Goal: Navigation & Orientation: Find specific page/section

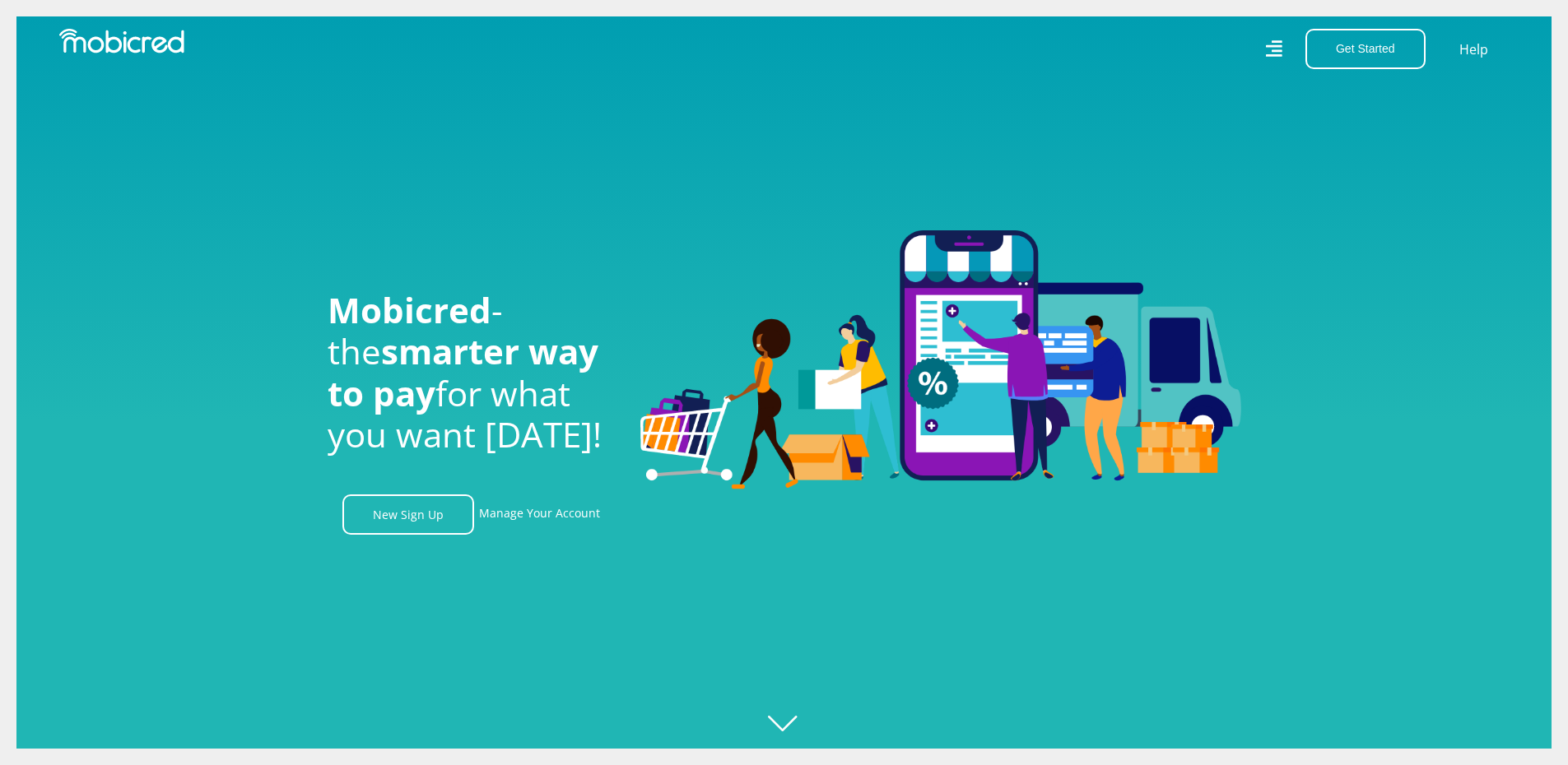
click at [1273, 48] on icon at bounding box center [1273, 48] width 17 height 24
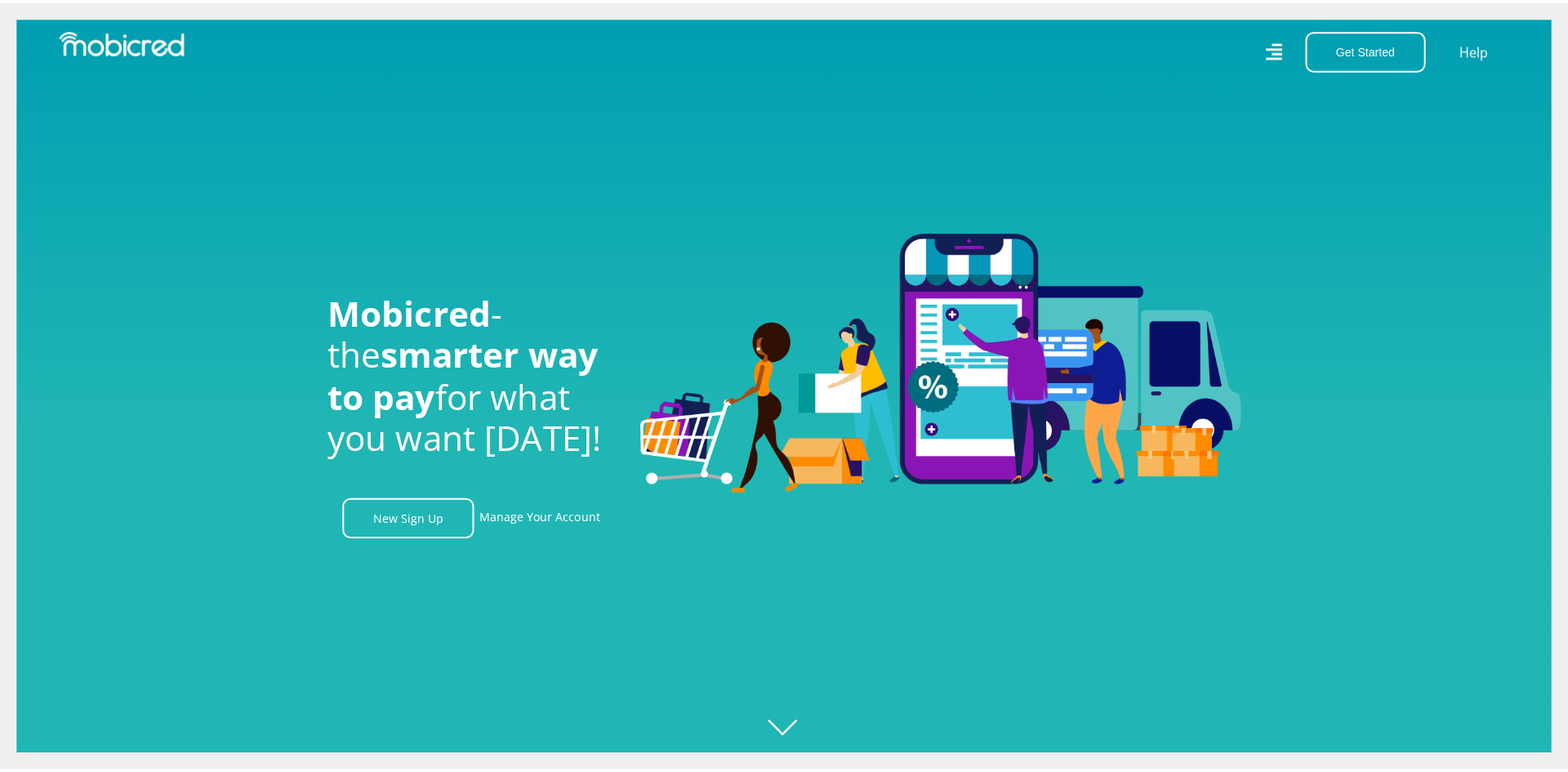
scroll to position [0, 1163]
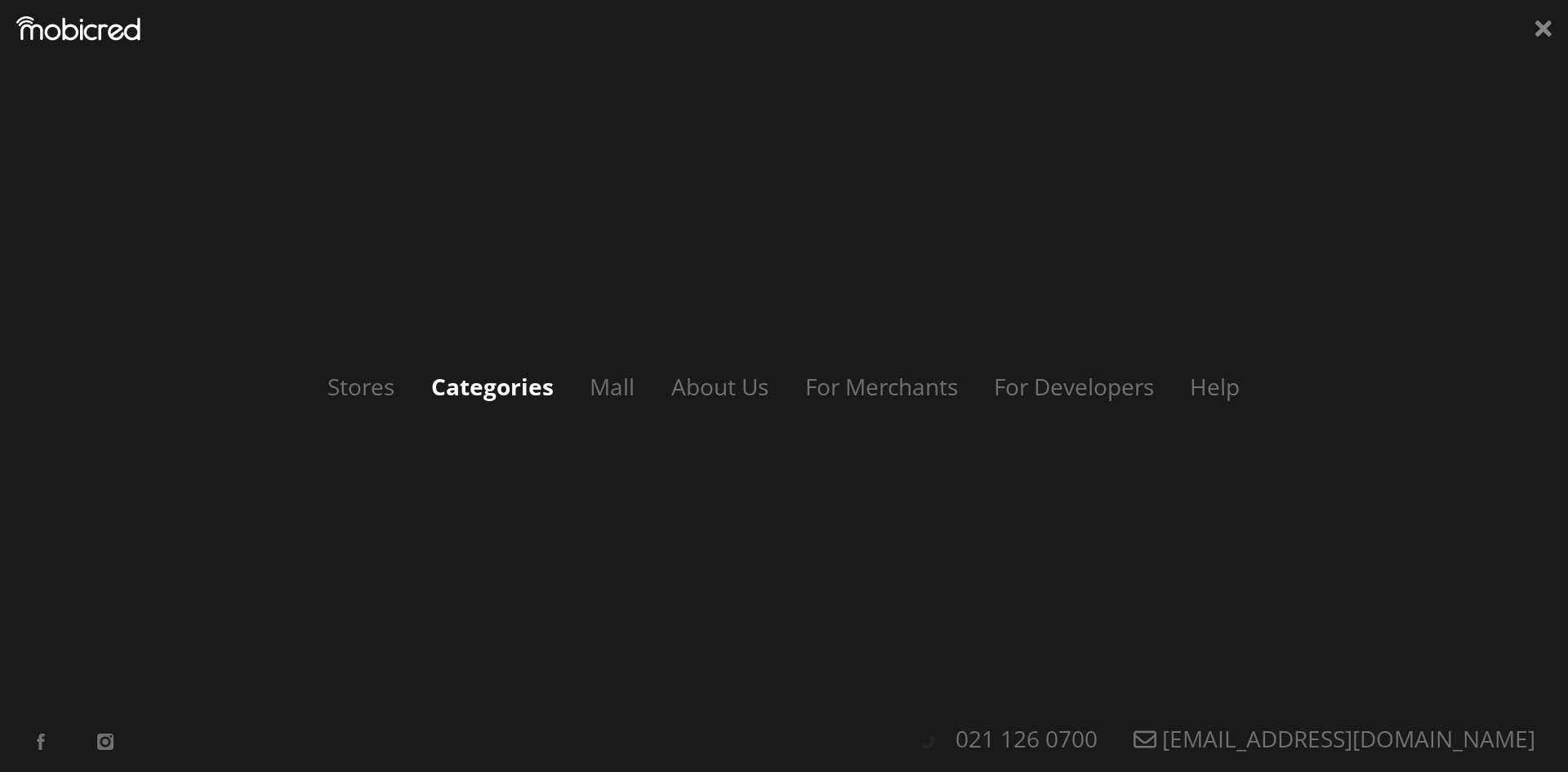
click at [497, 397] on link "Categories" at bounding box center [492, 386] width 155 height 31
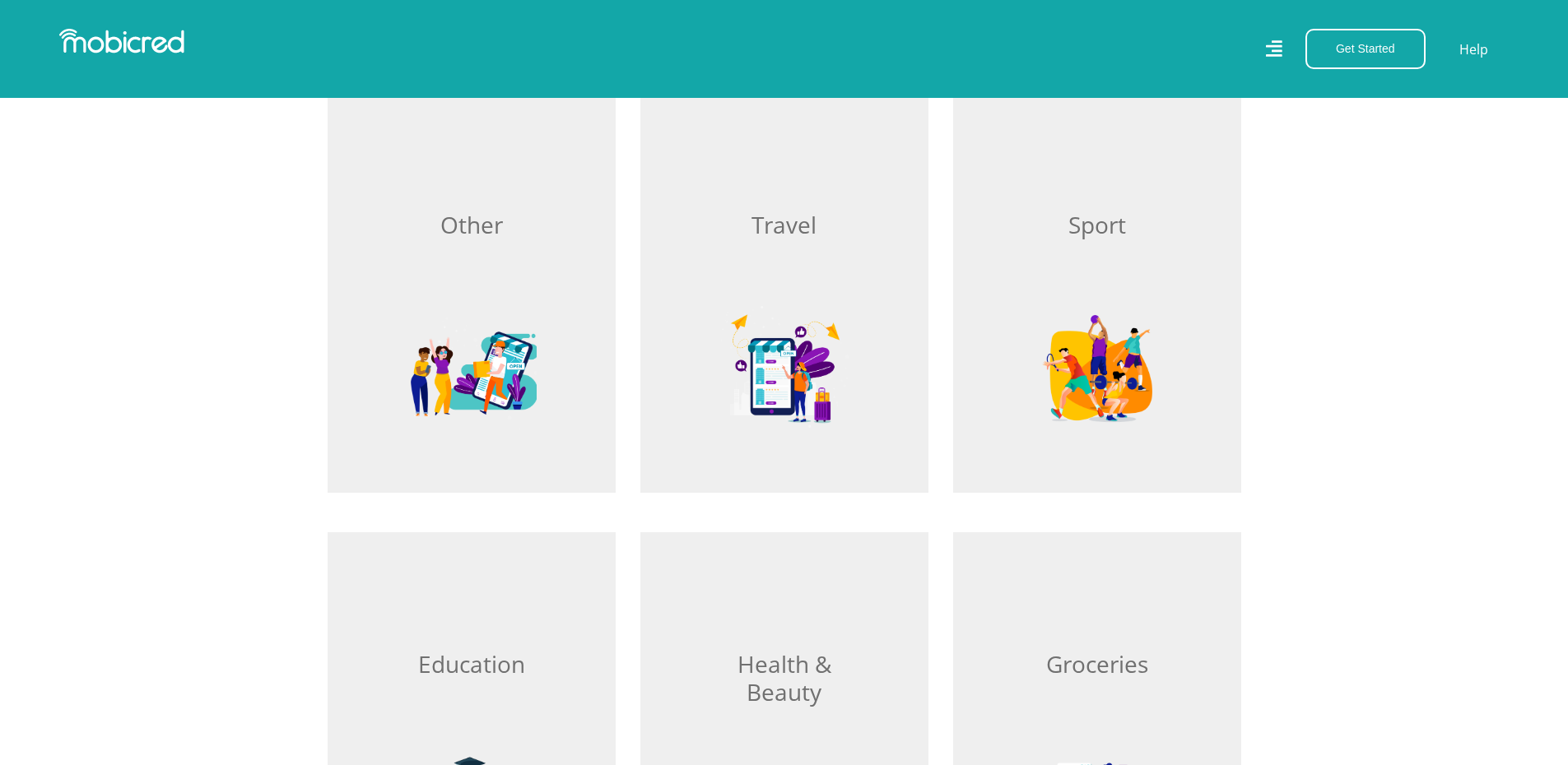
scroll to position [1481, 0]
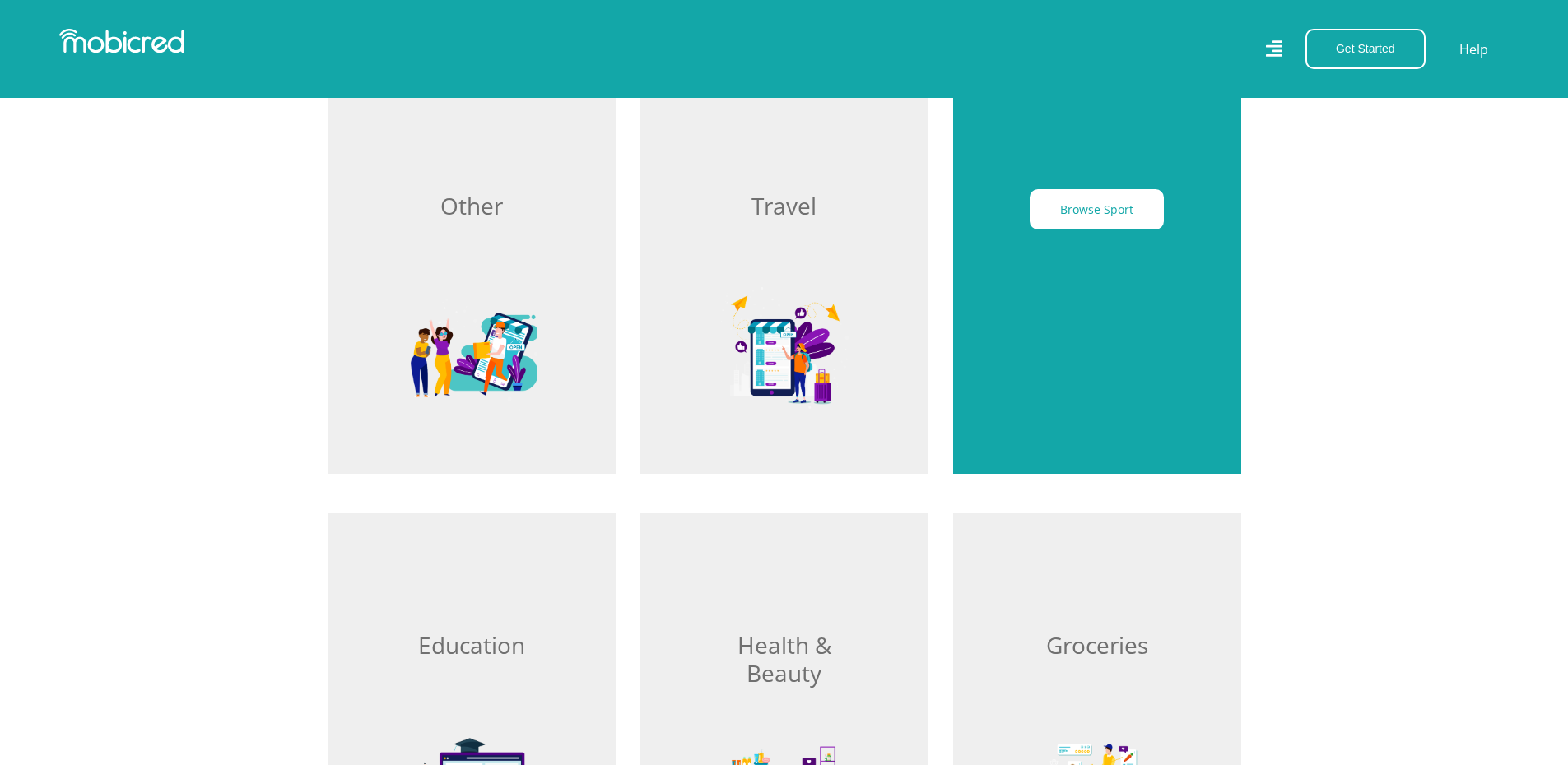
click at [1116, 353] on div "Browse Sport" at bounding box center [1096, 274] width 288 height 400
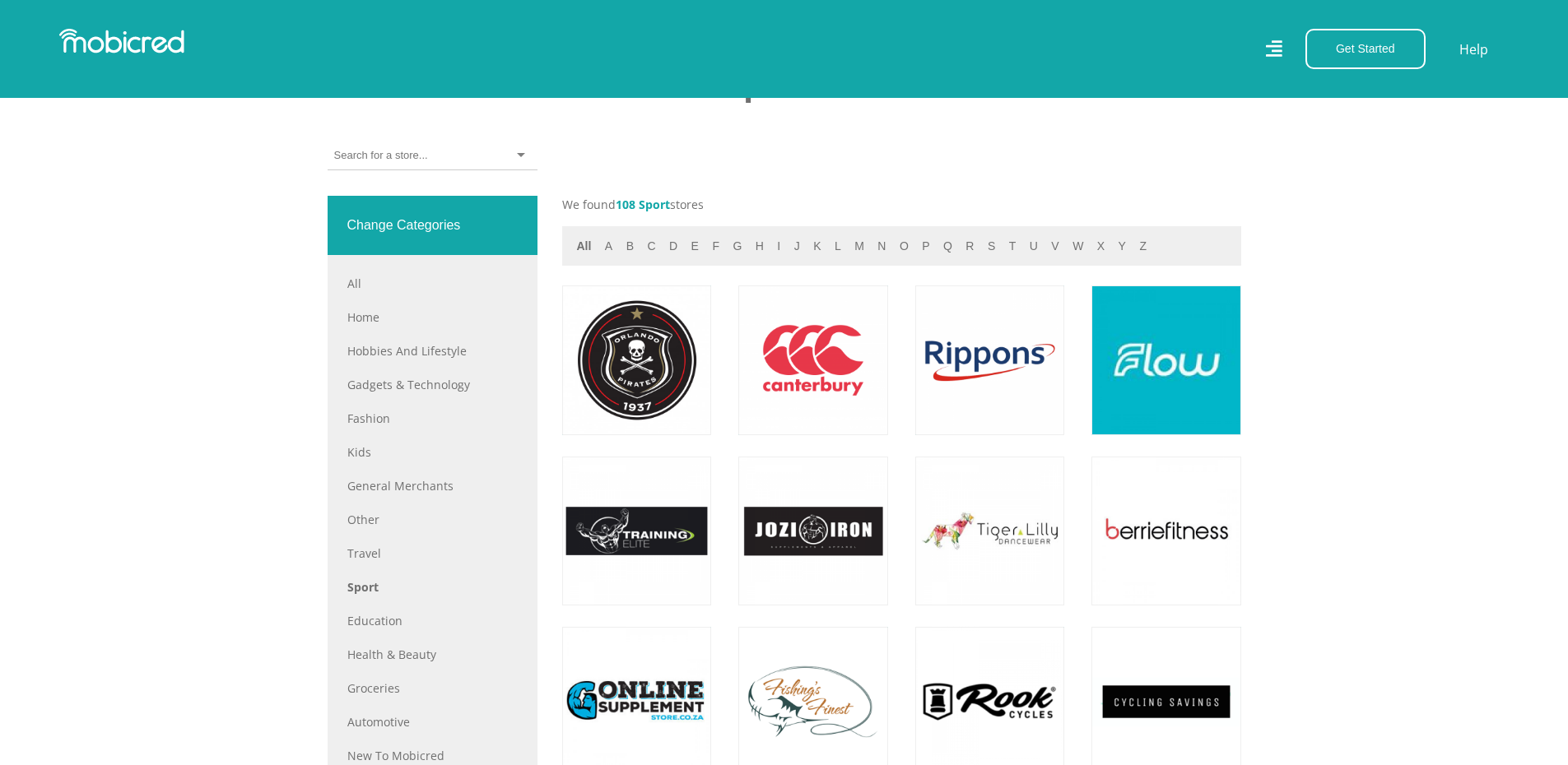
scroll to position [658, 0]
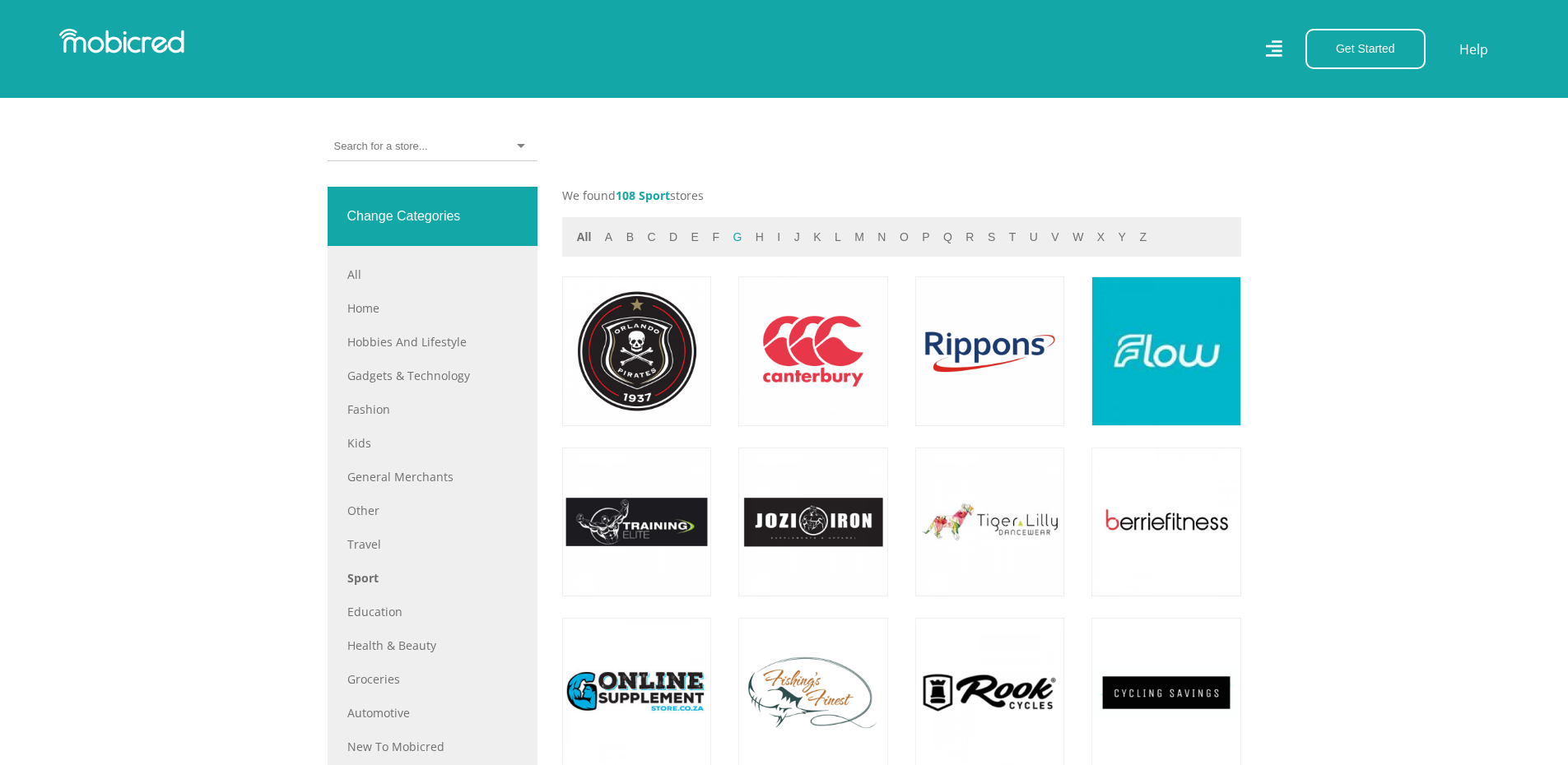
click at [728, 242] on button "g" at bounding box center [737, 238] width 19 height 19
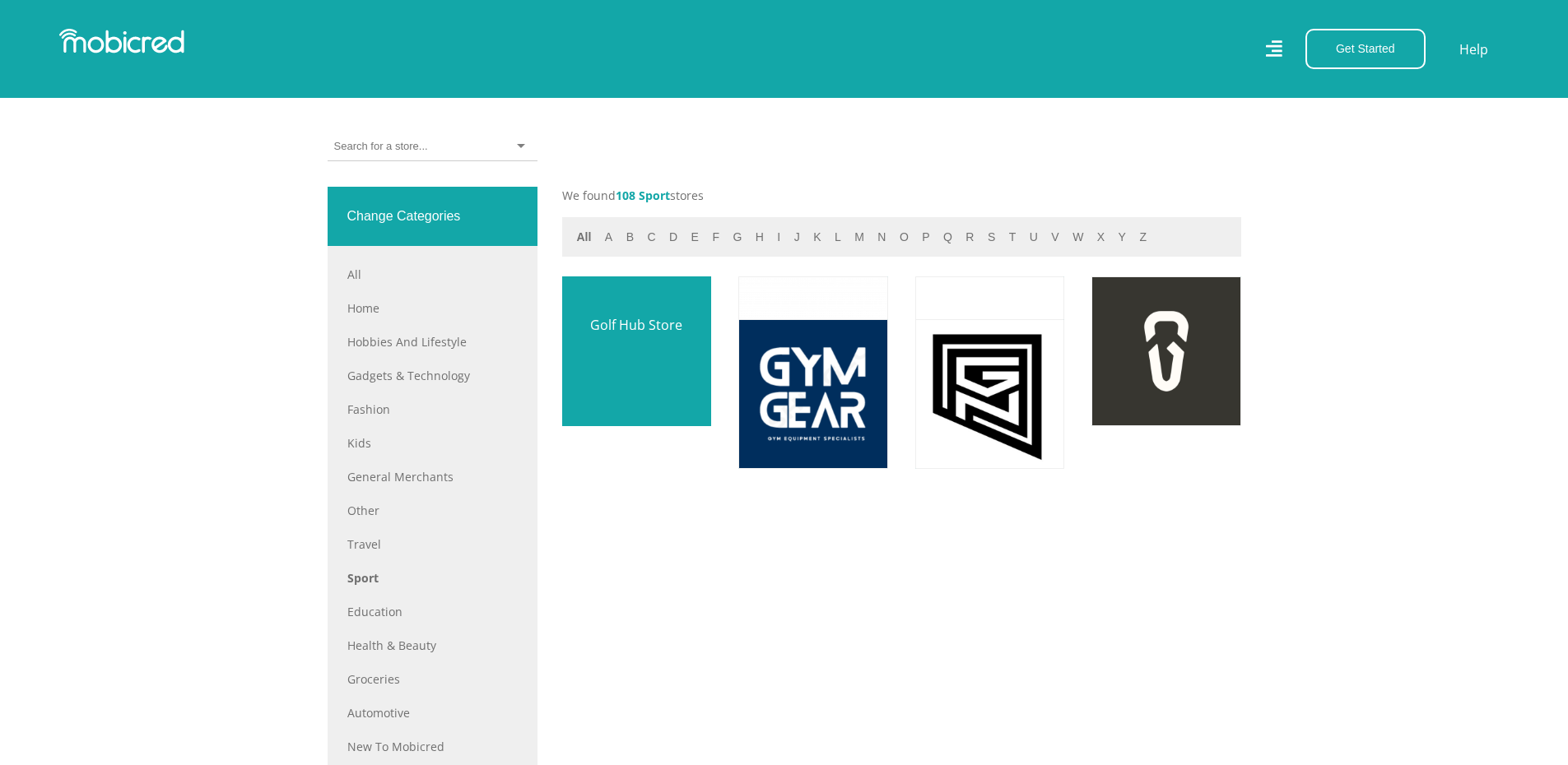
click at [617, 373] on link at bounding box center [636, 351] width 175 height 175
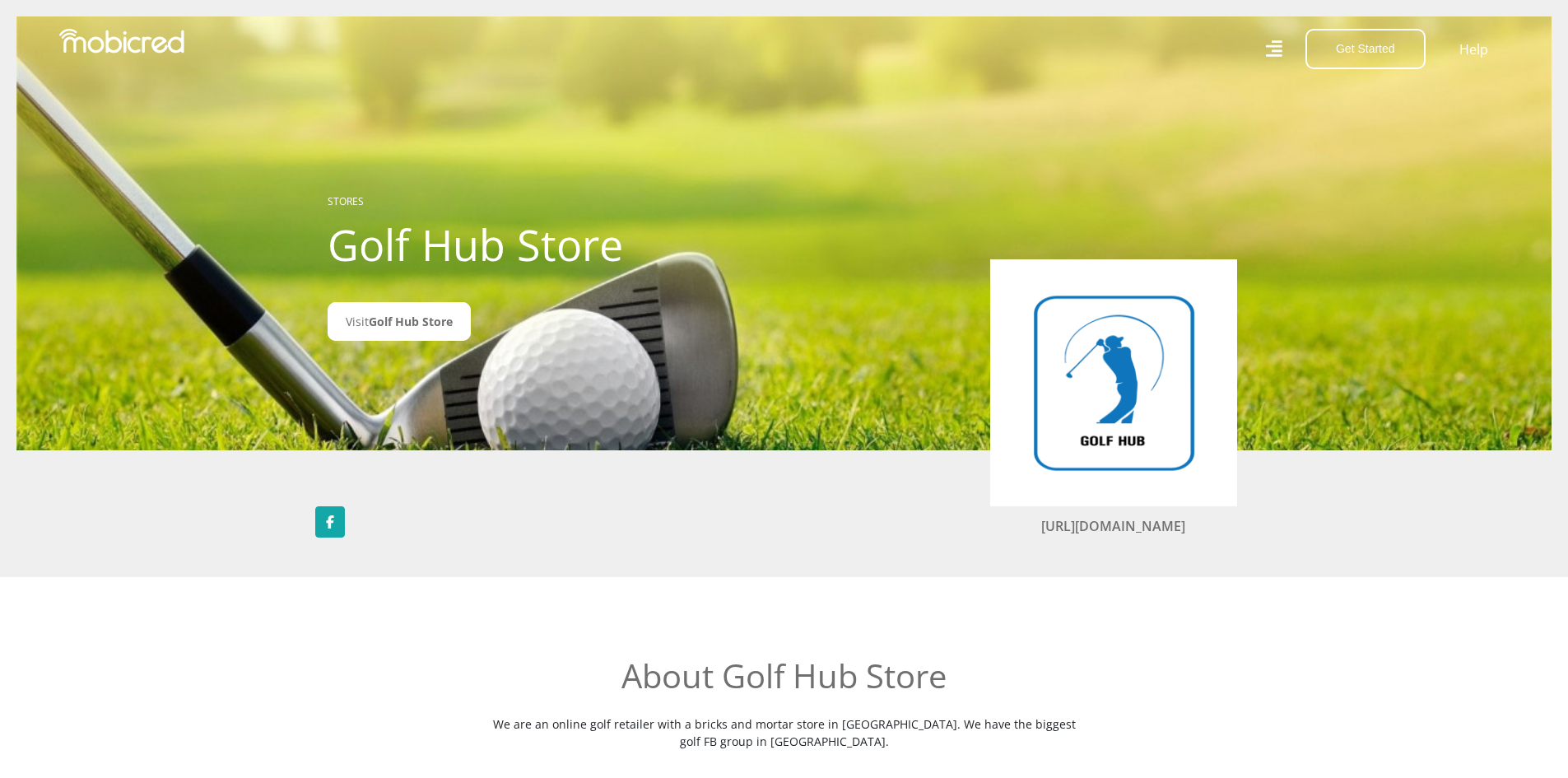
click at [1123, 372] on img at bounding box center [1113, 382] width 197 height 197
click at [409, 312] on link "Visit Golf Hub Store" at bounding box center [398, 322] width 143 height 39
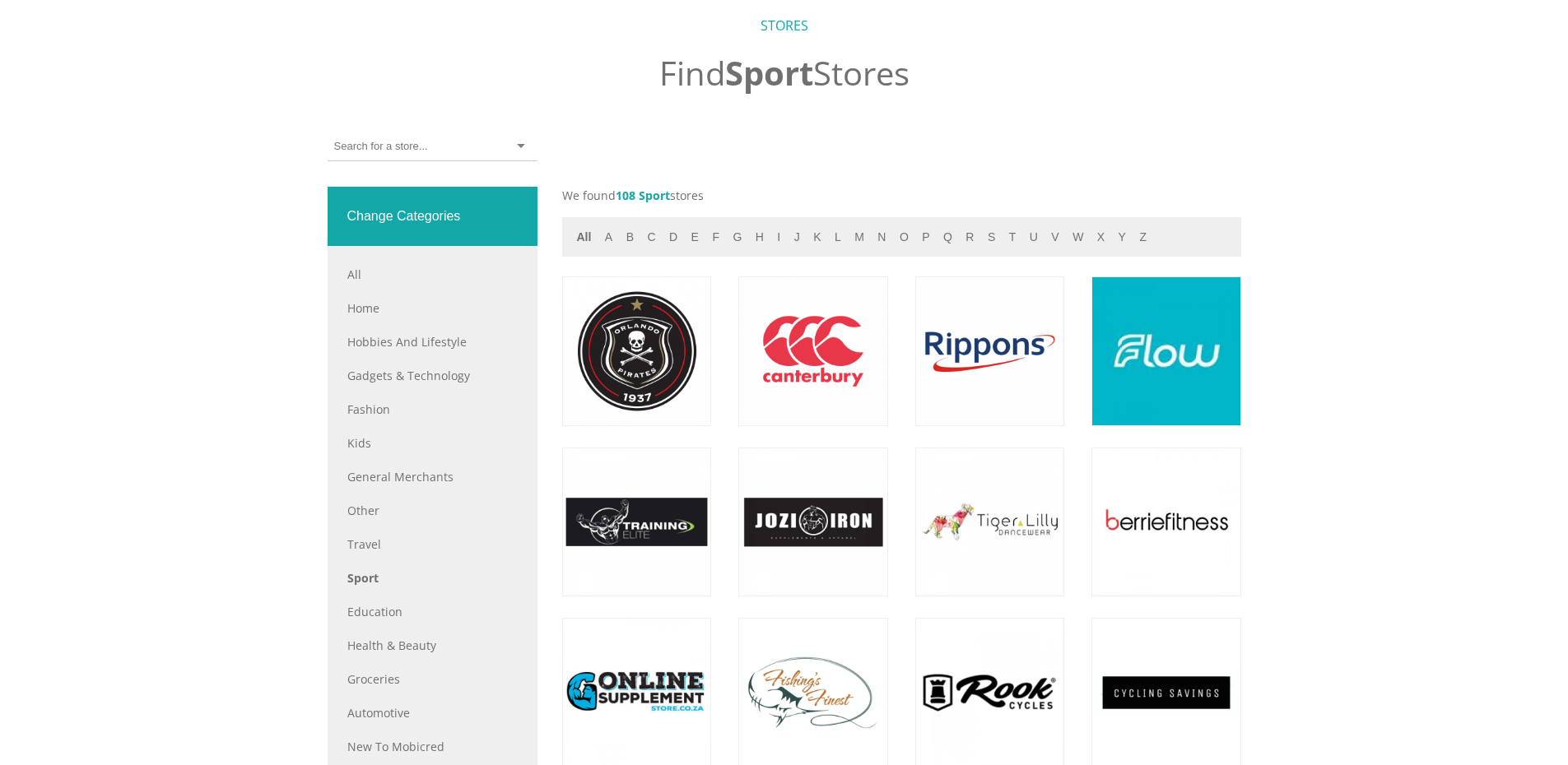
scroll to position [658, 0]
click at [983, 245] on button "s" at bounding box center [991, 238] width 17 height 19
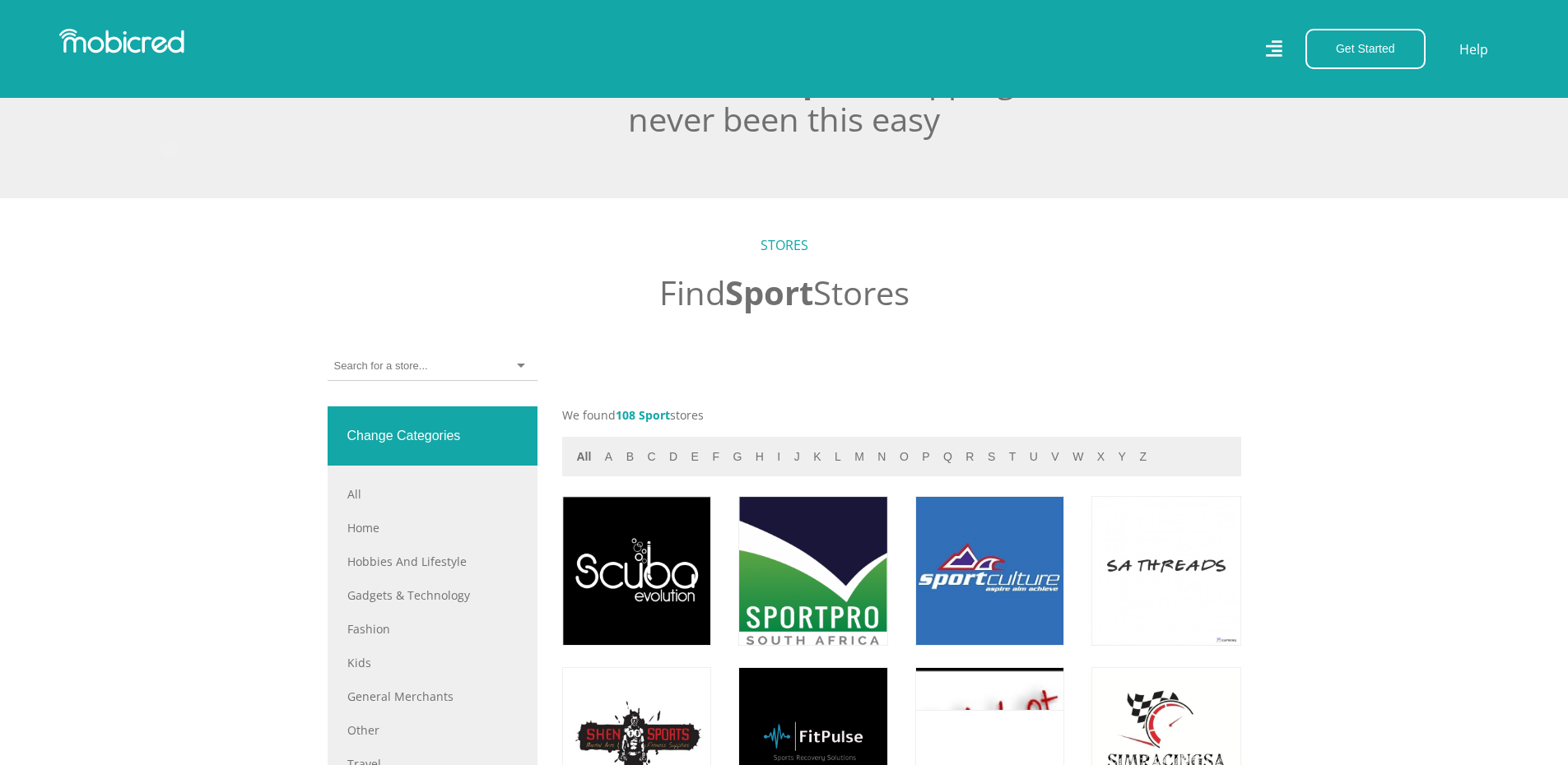
scroll to position [411, 0]
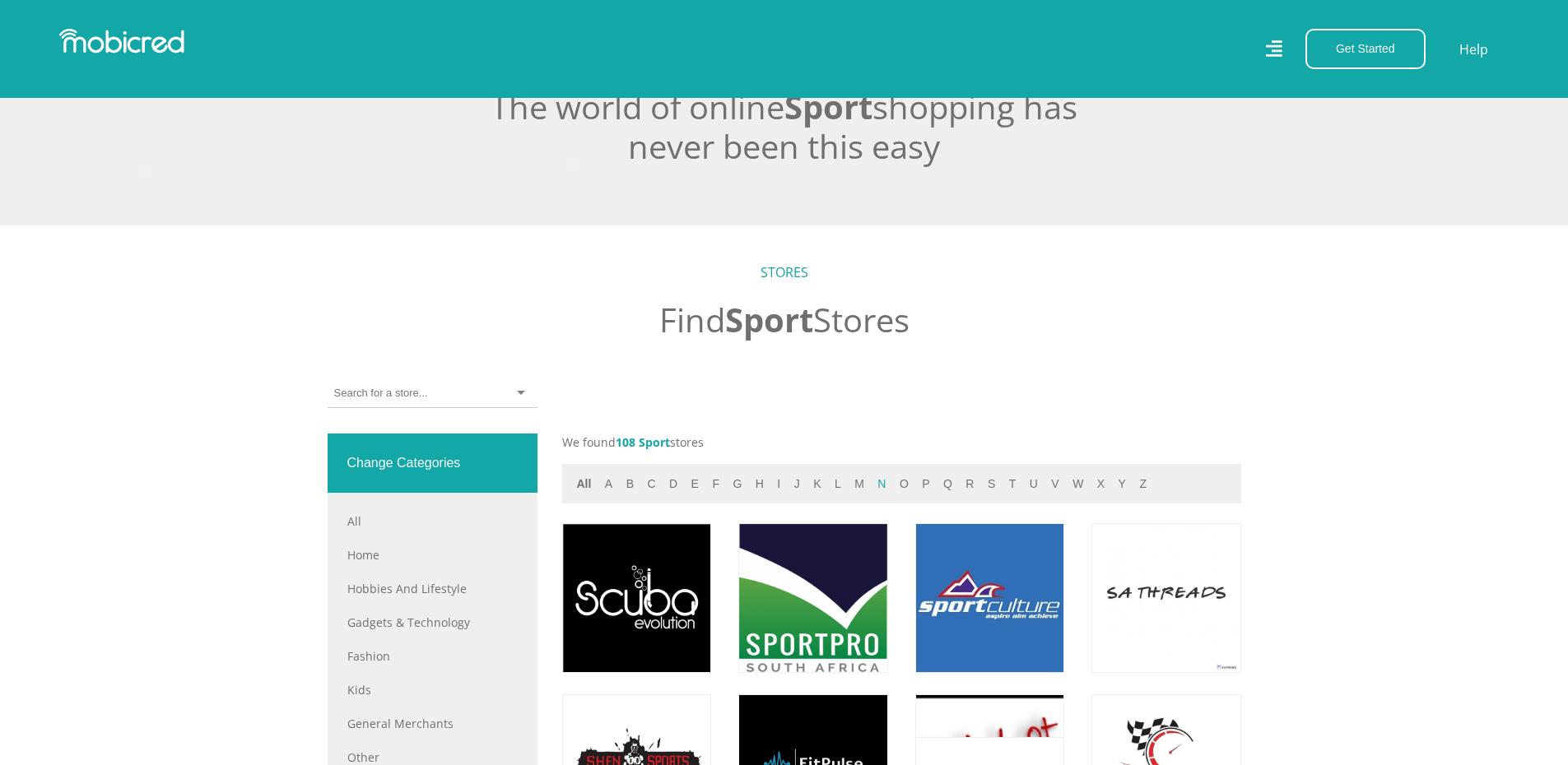
click at [872, 488] on button "n" at bounding box center [881, 484] width 18 height 19
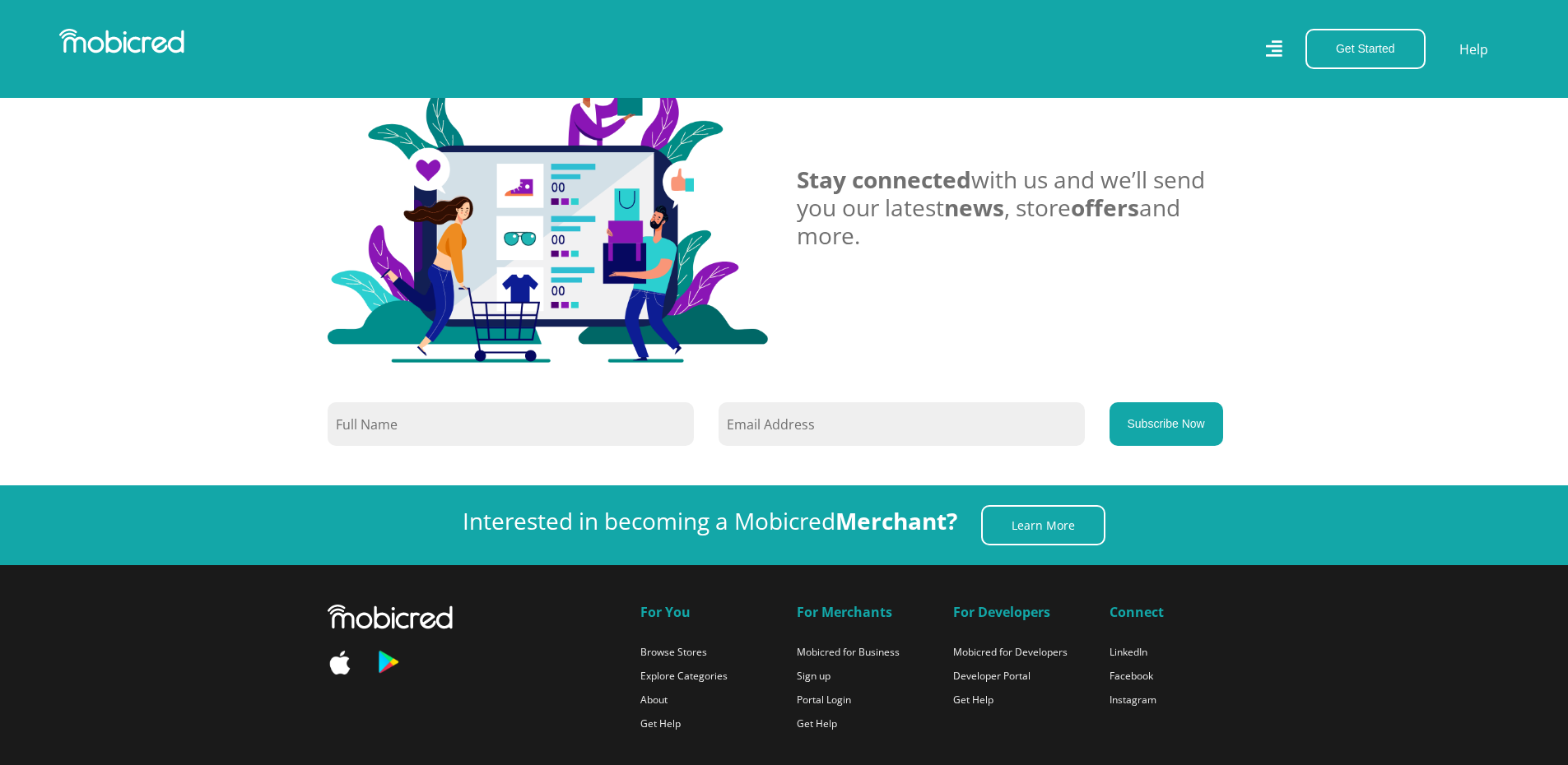
scroll to position [1804, 0]
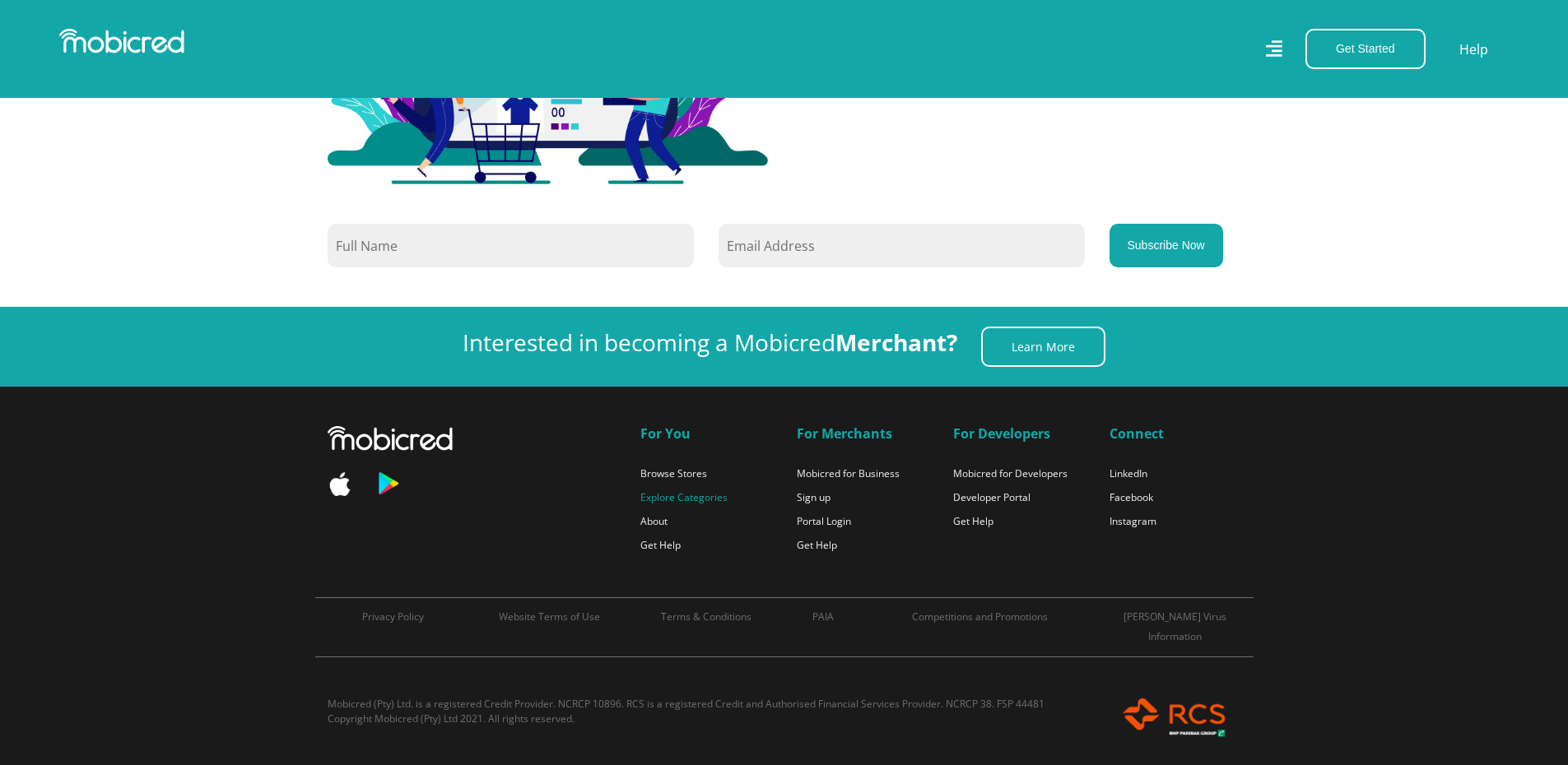
click at [690, 499] on link "Explore Categories" at bounding box center [683, 497] width 88 height 14
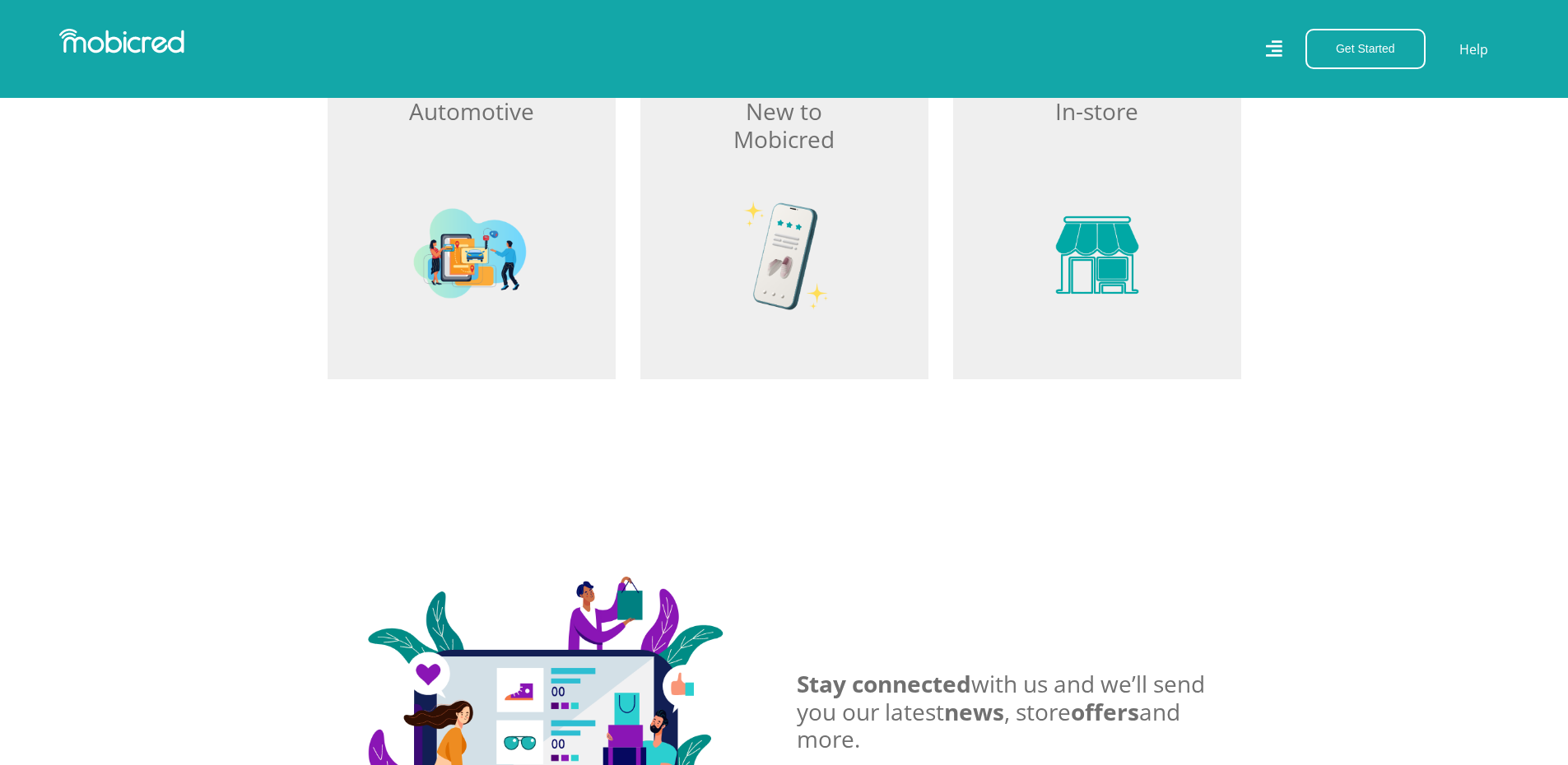
scroll to position [2221, 0]
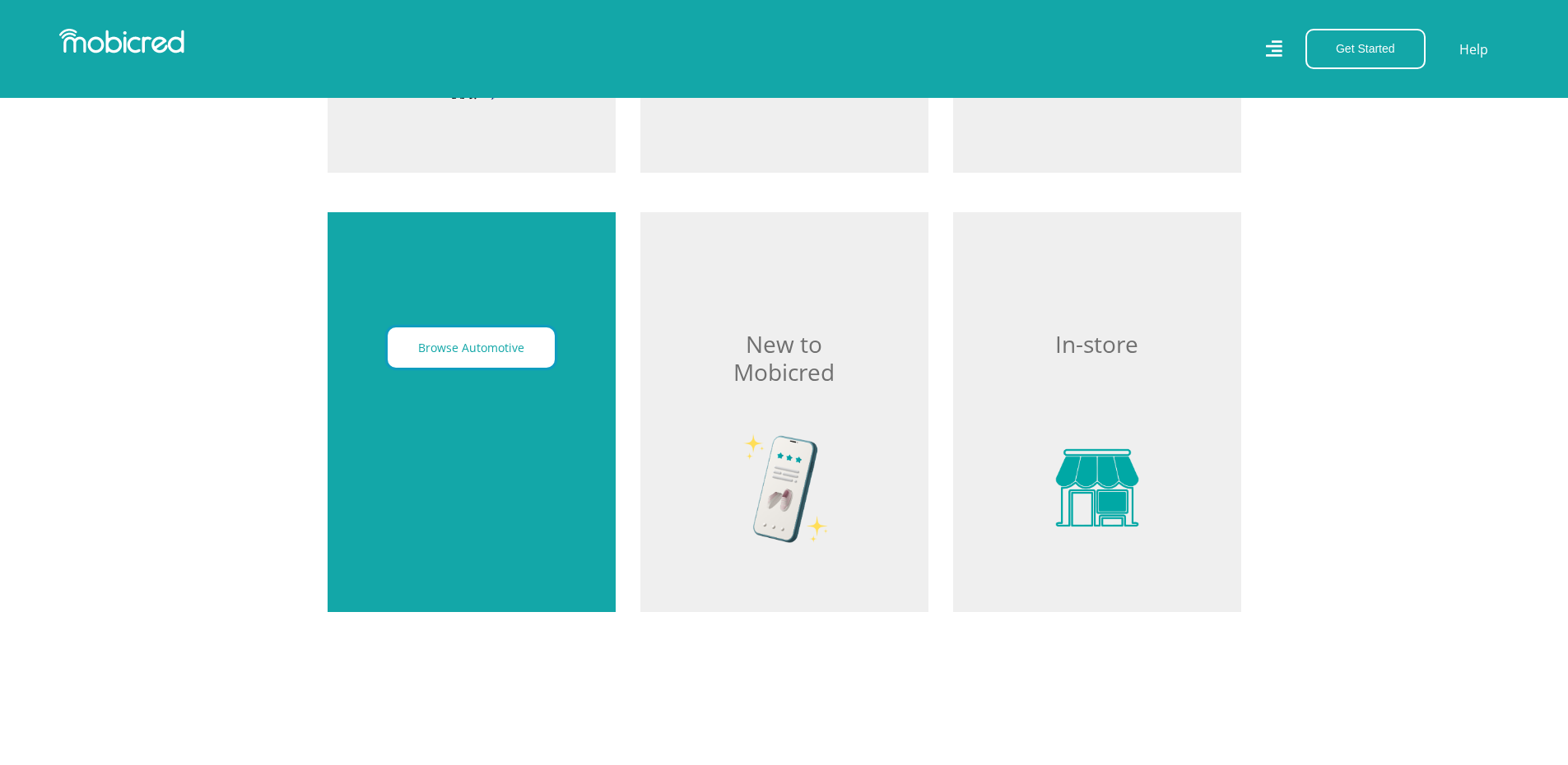
click at [445, 360] on button "Browse Automotive" at bounding box center [472, 347] width 167 height 40
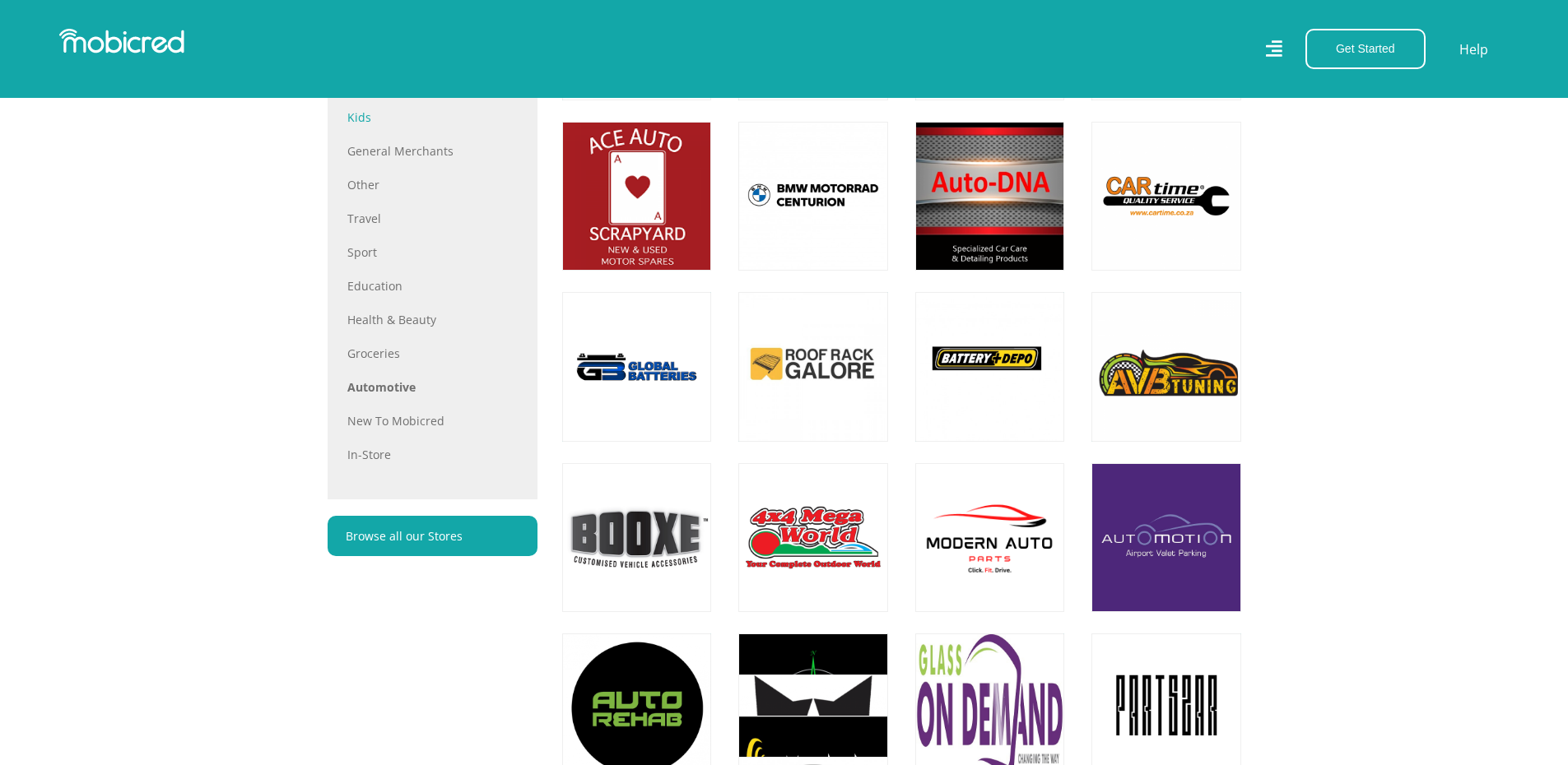
scroll to position [987, 0]
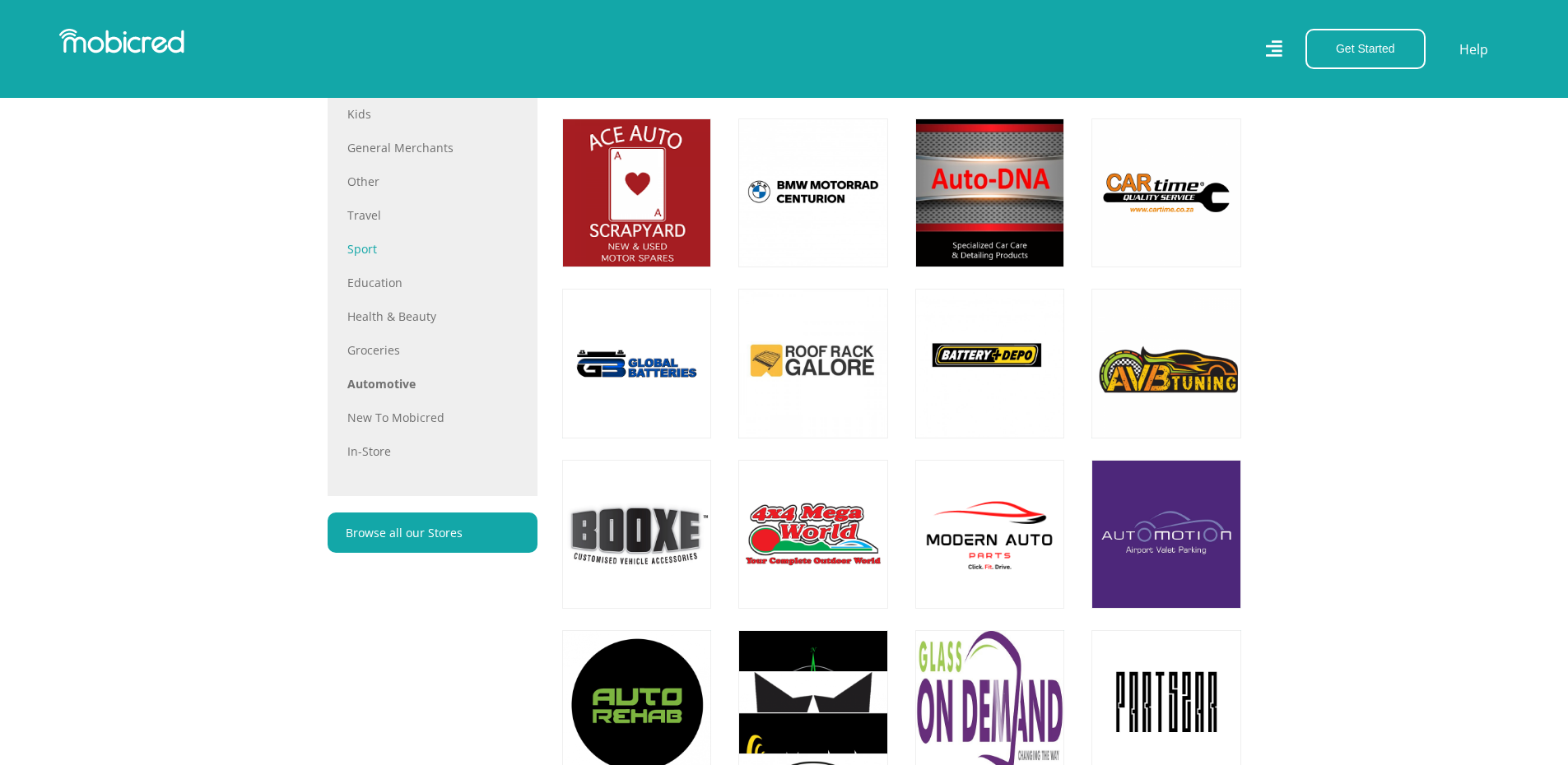
click at [362, 254] on link "Sport" at bounding box center [432, 249] width 170 height 17
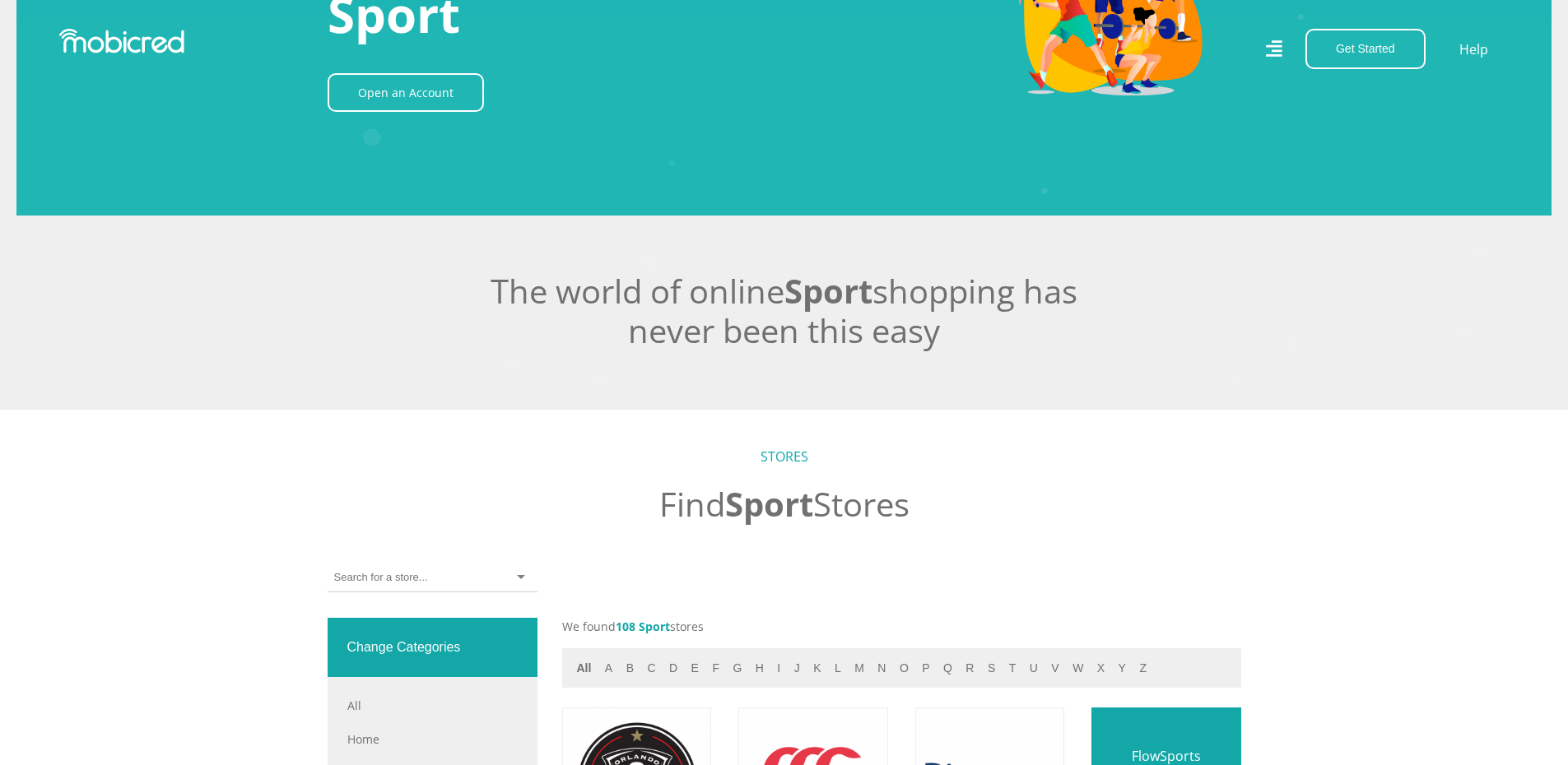
scroll to position [494, 0]
